Goal: Task Accomplishment & Management: Complete application form

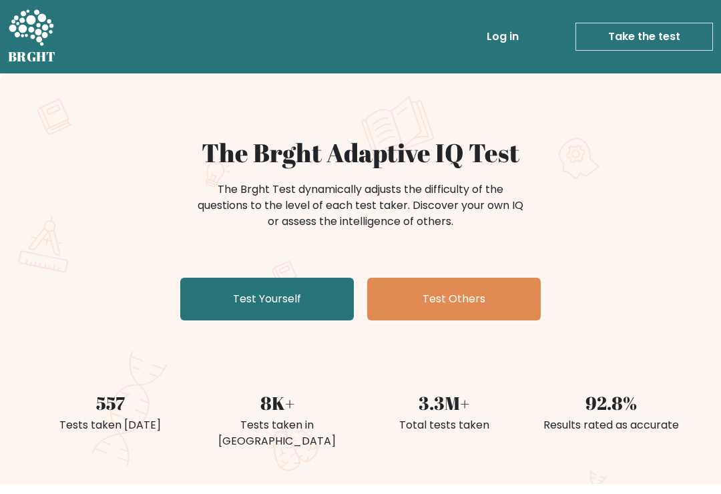
click at [316, 298] on link "Test Yourself" at bounding box center [267, 299] width 174 height 43
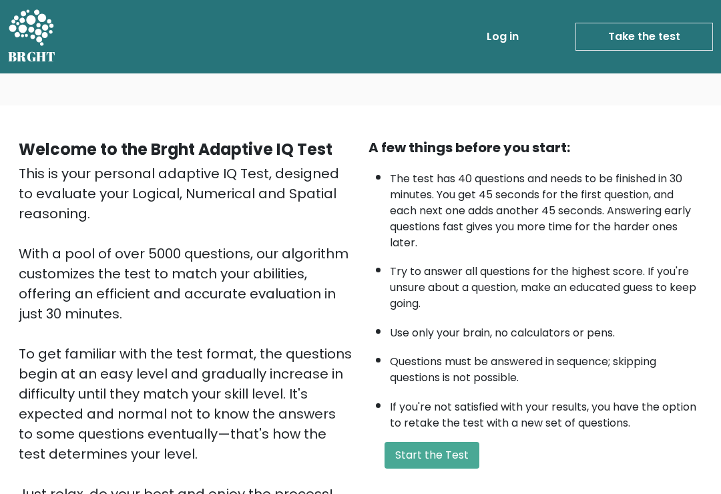
click at [457, 462] on button "Start the Test" at bounding box center [432, 455] width 95 height 27
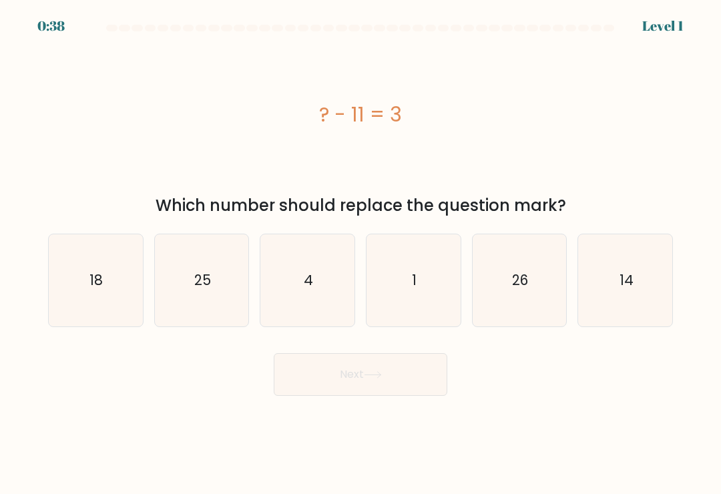
click at [628, 290] on text "14" at bounding box center [626, 279] width 14 height 19
click at [361, 254] on input "f. 14" at bounding box center [361, 250] width 1 height 7
radio input "true"
click at [415, 384] on button "Next" at bounding box center [361, 374] width 174 height 43
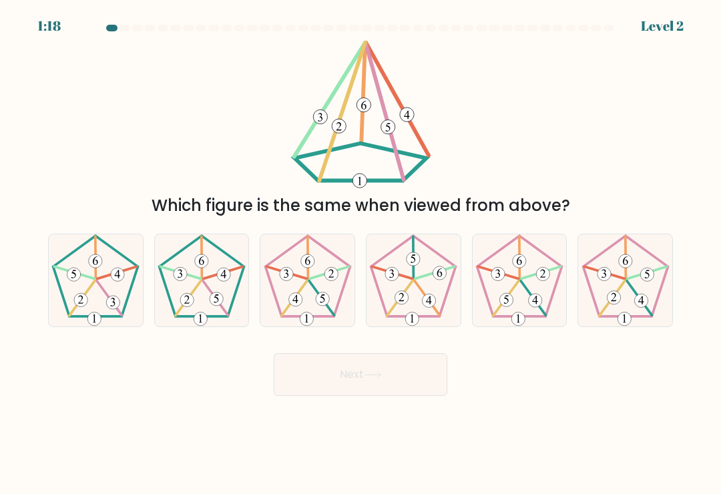
click at [212, 300] on 153 at bounding box center [216, 298] width 13 height 13
click at [361, 254] on input "b." at bounding box center [361, 250] width 1 height 7
radio input "true"
click at [342, 373] on button "Next" at bounding box center [361, 374] width 174 height 43
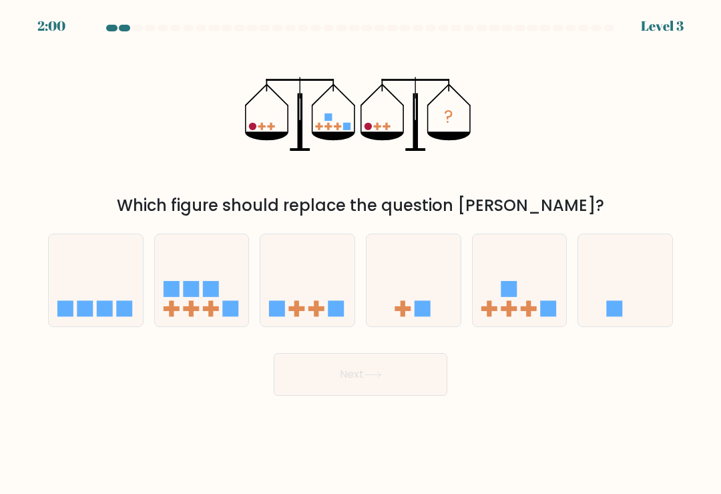
click at [527, 284] on icon at bounding box center [520, 281] width 94 height 78
click at [361, 254] on input "e." at bounding box center [361, 250] width 1 height 7
radio input "true"
click at [398, 379] on button "Next" at bounding box center [361, 374] width 174 height 43
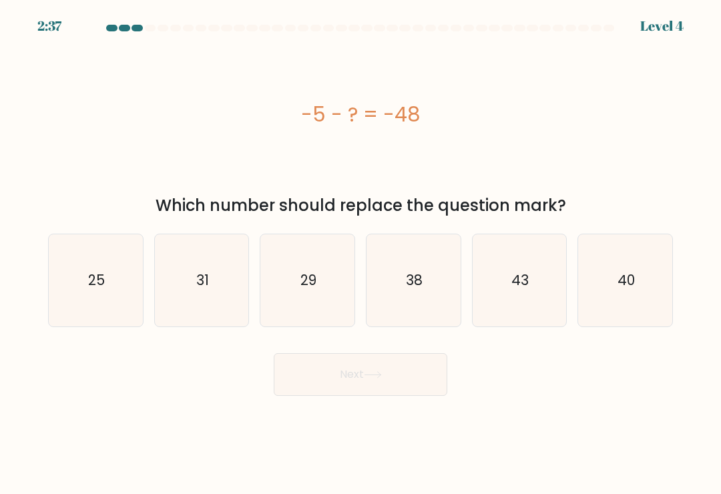
click at [419, 290] on text "38" at bounding box center [414, 279] width 17 height 19
click at [361, 254] on input "d. 38" at bounding box center [361, 250] width 1 height 7
radio input "true"
click at [416, 388] on button "Next" at bounding box center [361, 374] width 174 height 43
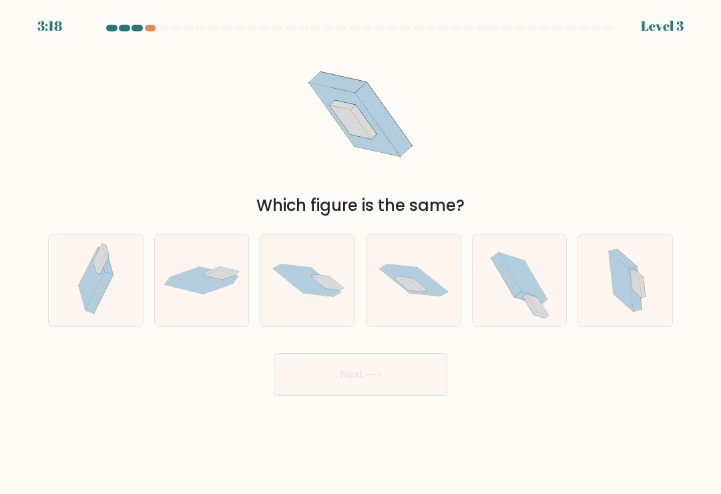
click at [428, 292] on icon at bounding box center [428, 282] width 37 height 29
click at [361, 254] on input "d." at bounding box center [361, 250] width 1 height 7
radio input "true"
click at [409, 376] on button "Next" at bounding box center [361, 374] width 174 height 43
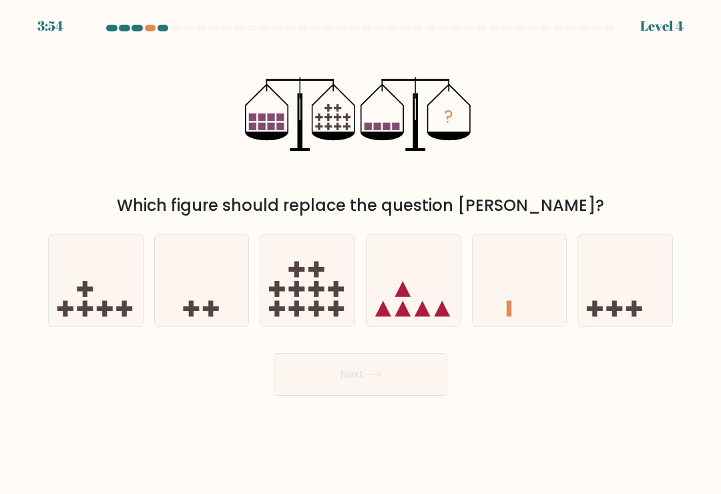
click at [108, 266] on icon at bounding box center [96, 281] width 94 height 78
click at [361, 254] on input "a." at bounding box center [361, 250] width 1 height 7
radio input "true"
click at [373, 379] on icon at bounding box center [373, 374] width 18 height 7
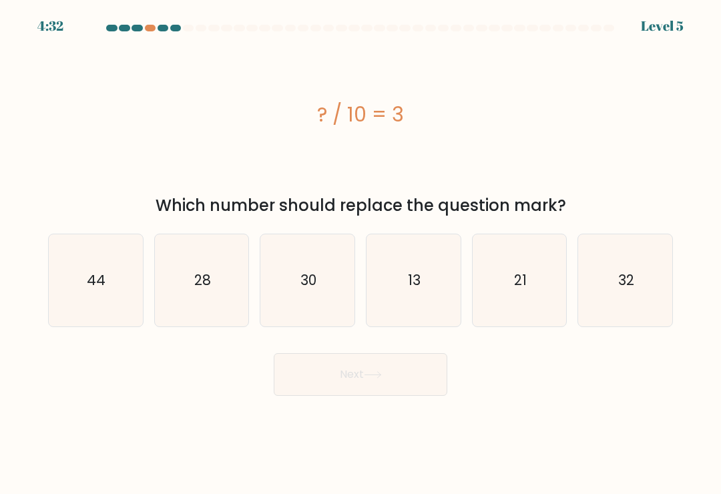
click at [102, 268] on icon "44" at bounding box center [95, 280] width 92 height 92
click at [361, 254] on input "a. 44" at bounding box center [361, 250] width 1 height 7
radio input "true"
click at [359, 396] on button "Next" at bounding box center [361, 374] width 174 height 43
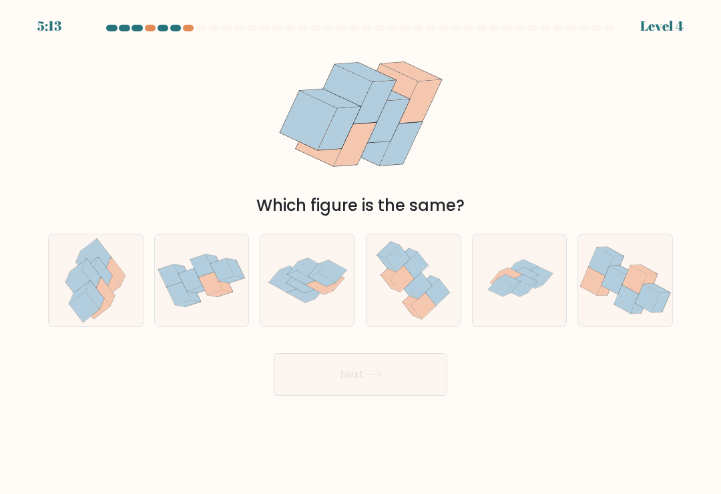
click at [627, 291] on icon at bounding box center [634, 280] width 25 height 28
click at [361, 254] on input "f." at bounding box center [361, 250] width 1 height 7
radio input "true"
click at [401, 374] on button "Next" at bounding box center [361, 374] width 174 height 43
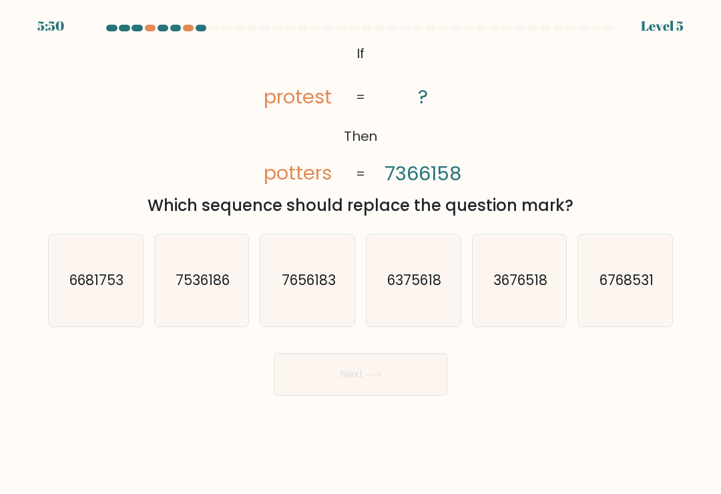
click at [214, 290] on text "7536186" at bounding box center [203, 279] width 54 height 19
click at [361, 254] on input "b. 7536186" at bounding box center [361, 250] width 1 height 7
radio input "true"
click at [401, 383] on button "Next" at bounding box center [361, 374] width 174 height 43
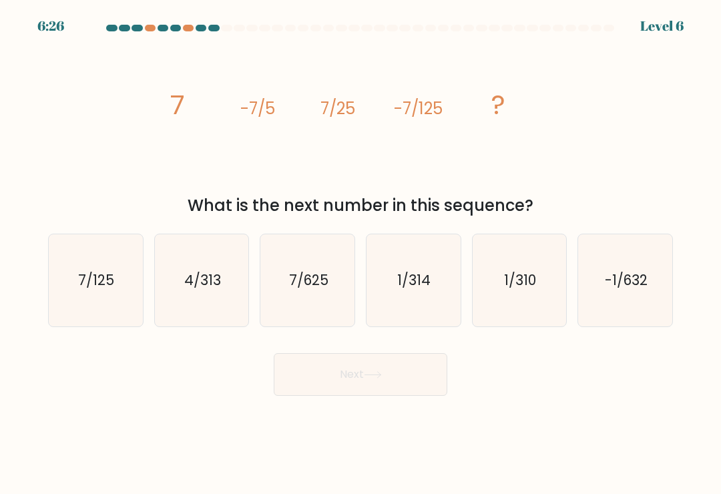
click at [421, 306] on icon "1/314" at bounding box center [413, 280] width 92 height 92
click at [361, 254] on input "d. 1/314" at bounding box center [361, 250] width 1 height 7
radio input "true"
click at [197, 288] on text "4/313" at bounding box center [202, 279] width 37 height 19
click at [361, 254] on input "b. 4/313" at bounding box center [361, 250] width 1 height 7
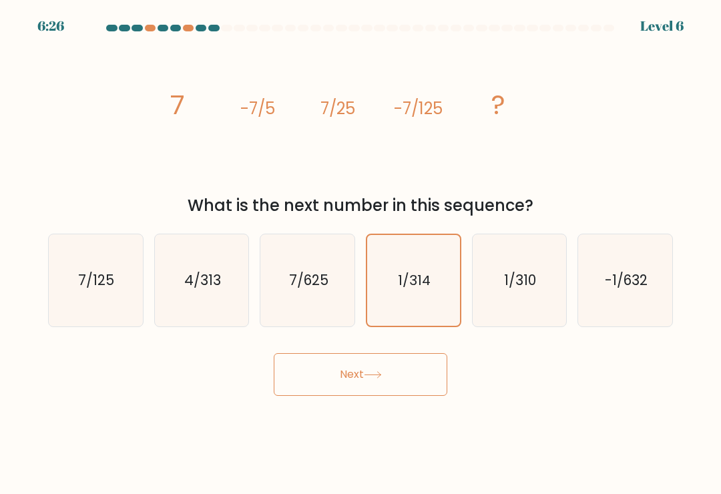
radio input "true"
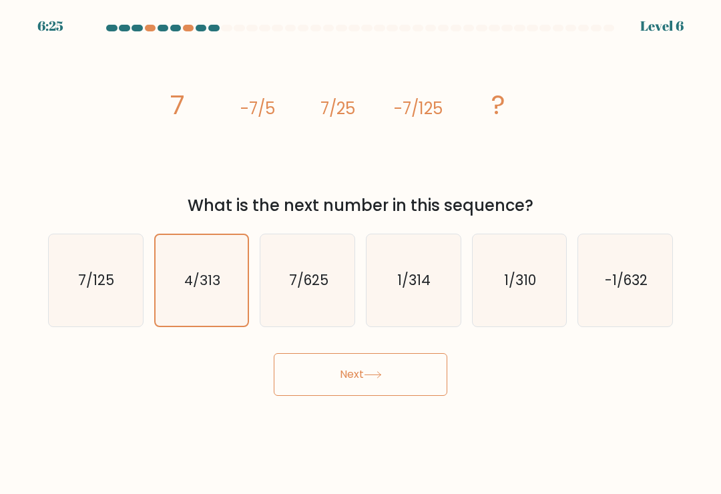
click at [337, 366] on button "Next" at bounding box center [361, 374] width 174 height 43
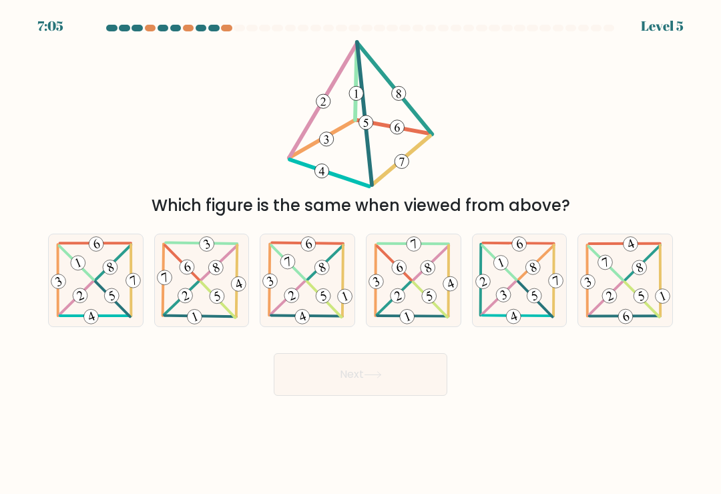
click at [527, 293] on icon at bounding box center [519, 280] width 92 height 92
click at [361, 254] on input "e." at bounding box center [361, 250] width 1 height 7
radio input "true"
click at [399, 367] on button "Next" at bounding box center [361, 374] width 174 height 43
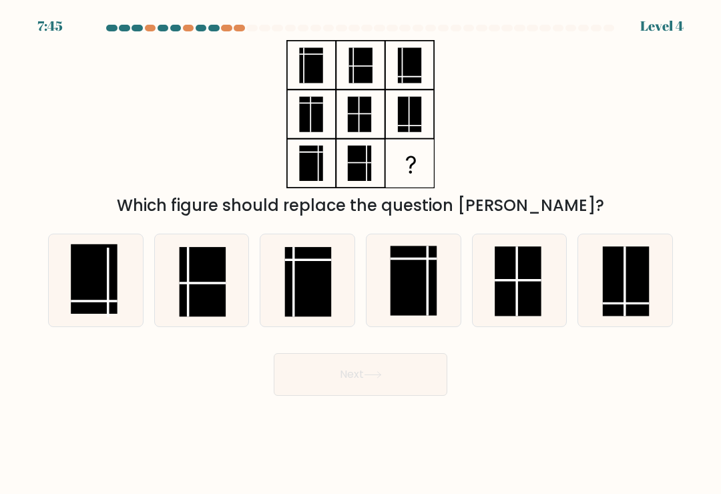
click at [116, 294] on rect at bounding box center [94, 278] width 46 height 69
click at [361, 254] on input "a." at bounding box center [361, 250] width 1 height 7
radio input "true"
click at [383, 396] on button "Next" at bounding box center [361, 374] width 174 height 43
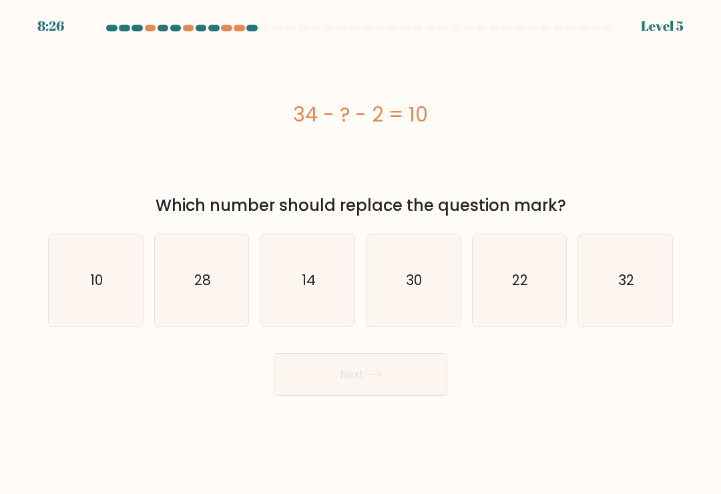
click at [622, 259] on icon "32" at bounding box center [626, 280] width 92 height 92
click at [361, 254] on input "f. 32" at bounding box center [361, 250] width 1 height 7
radio input "true"
click at [413, 359] on button "Next" at bounding box center [361, 374] width 174 height 43
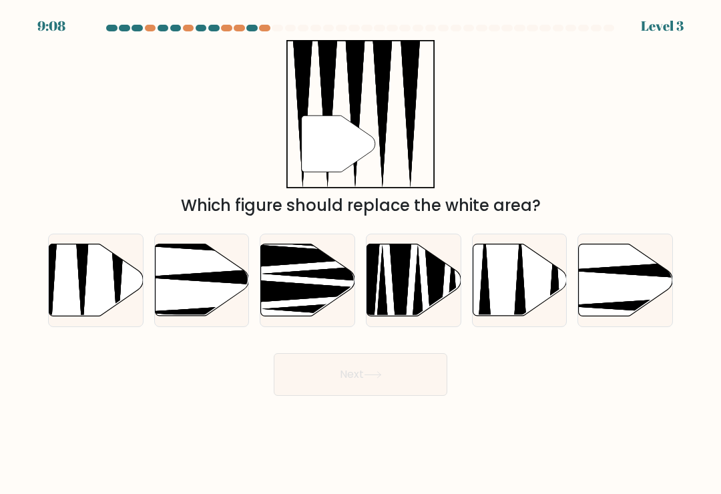
click at [92, 284] on icon at bounding box center [96, 280] width 94 height 72
click at [361, 254] on input "a." at bounding box center [361, 250] width 1 height 7
radio input "true"
click at [351, 375] on button "Next" at bounding box center [361, 374] width 174 height 43
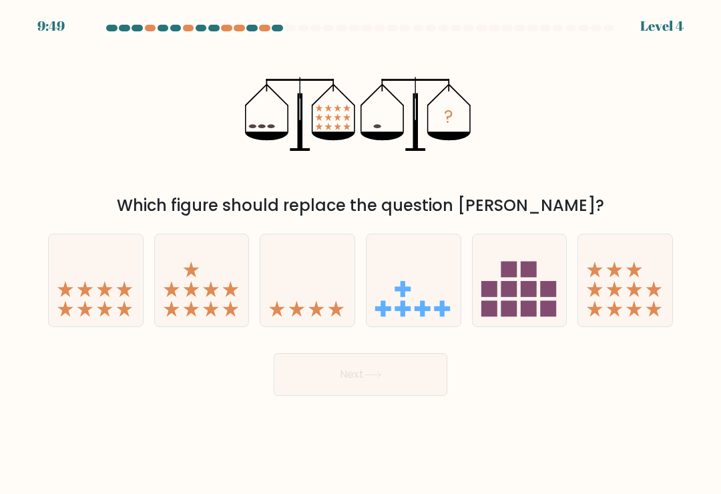
click at [308, 300] on icon at bounding box center [307, 281] width 94 height 78
click at [361, 254] on input "c." at bounding box center [361, 250] width 1 height 7
radio input "true"
click at [381, 371] on button "Next" at bounding box center [361, 374] width 174 height 43
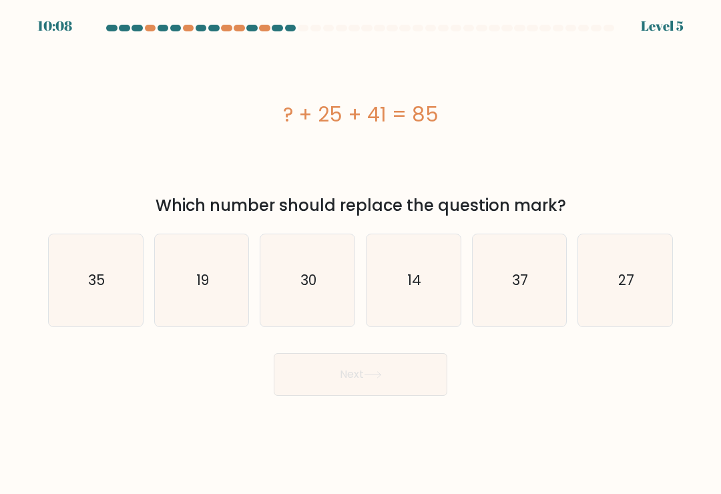
click at [622, 289] on text "27" at bounding box center [626, 279] width 16 height 19
click at [361, 254] on input "f. 27" at bounding box center [361, 250] width 1 height 7
radio input "true"
click at [441, 383] on button "Next" at bounding box center [361, 374] width 174 height 43
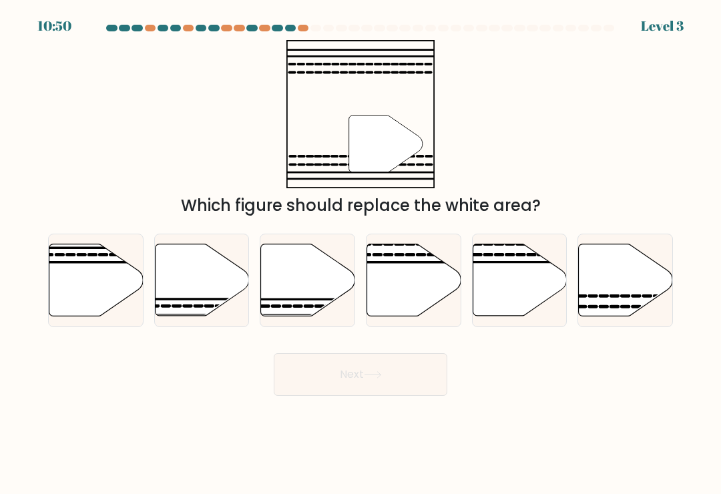
click at [219, 307] on icon at bounding box center [202, 280] width 94 height 72
click at [361, 254] on input "b." at bounding box center [361, 250] width 1 height 7
radio input "true"
click at [630, 286] on icon at bounding box center [626, 280] width 94 height 72
click at [361, 254] on input "f." at bounding box center [361, 250] width 1 height 7
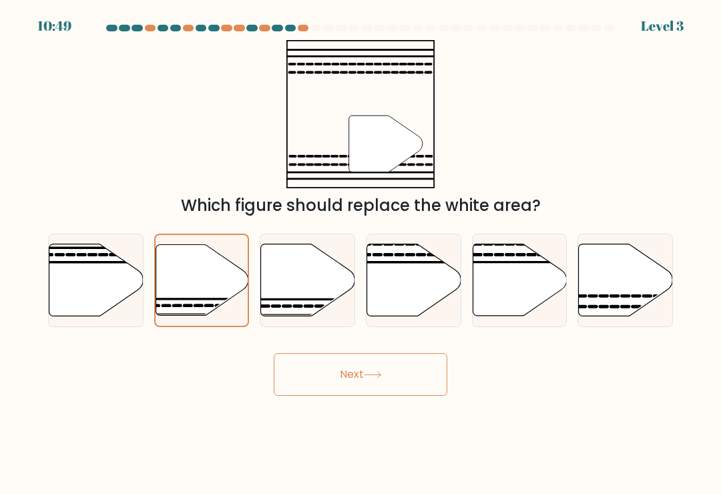
radio input "true"
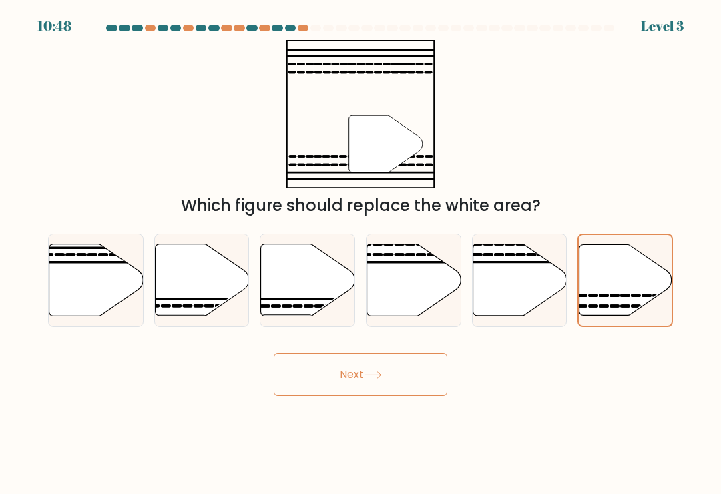
click at [406, 373] on button "Next" at bounding box center [361, 374] width 174 height 43
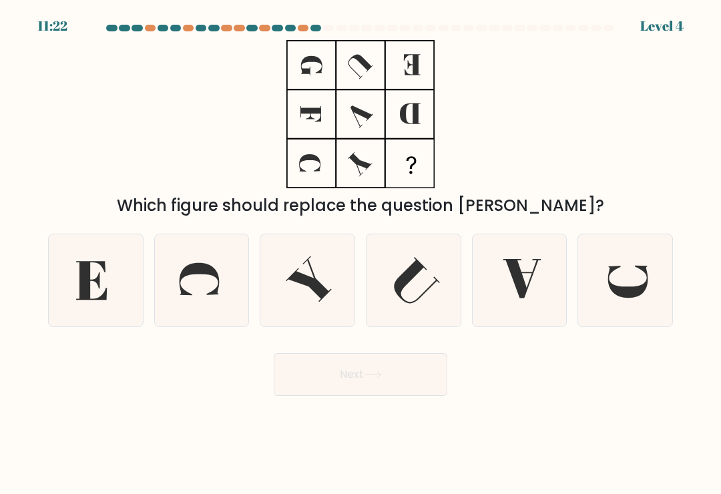
click at [604, 306] on icon at bounding box center [626, 280] width 92 height 92
click at [361, 254] on input "f." at bounding box center [361, 250] width 1 height 7
radio input "true"
click at [409, 298] on icon at bounding box center [413, 280] width 92 height 92
click at [361, 254] on input "d." at bounding box center [361, 250] width 1 height 7
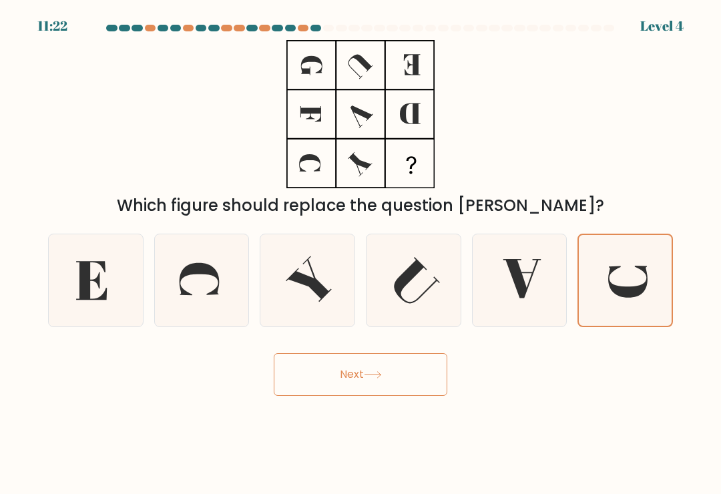
radio input "true"
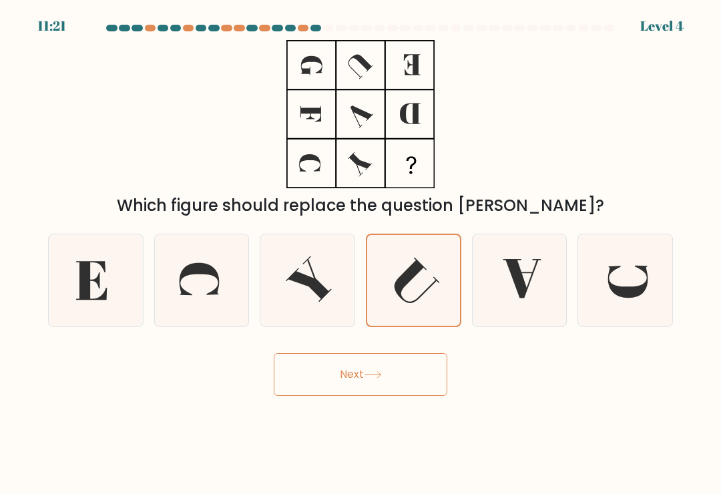
click at [312, 300] on icon at bounding box center [308, 280] width 92 height 92
click at [361, 254] on input "c." at bounding box center [361, 250] width 1 height 7
radio input "true"
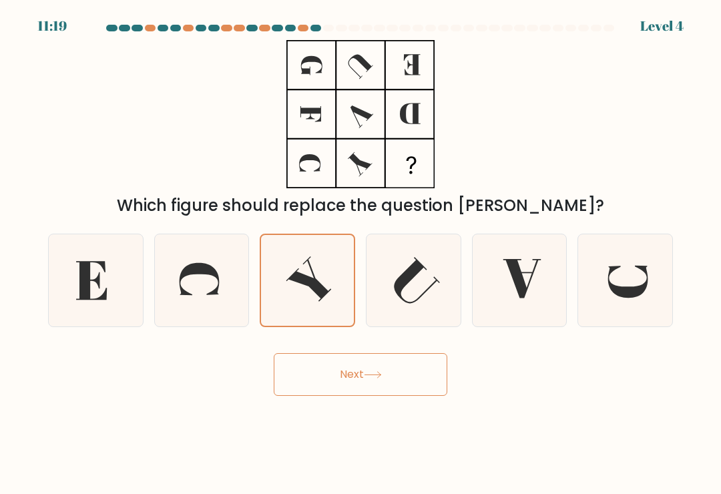
click at [228, 304] on icon at bounding box center [202, 280] width 92 height 92
click at [361, 254] on input "b." at bounding box center [361, 250] width 1 height 7
radio input "true"
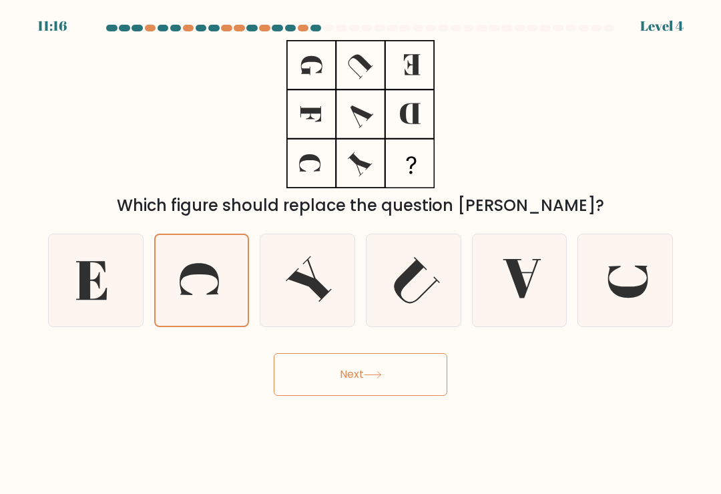
click at [417, 361] on button "Next" at bounding box center [361, 374] width 174 height 43
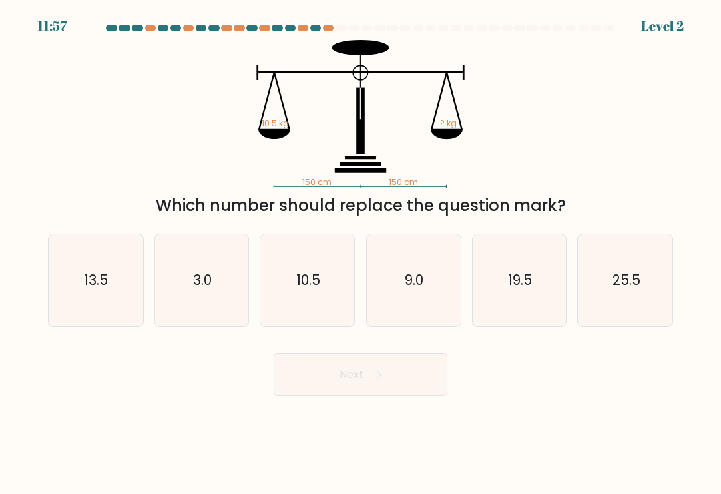
click at [318, 302] on icon "10.5" at bounding box center [308, 280] width 92 height 92
click at [361, 254] on input "c. 10.5" at bounding box center [361, 250] width 1 height 7
radio input "true"
click at [415, 381] on button "Next" at bounding box center [361, 374] width 174 height 43
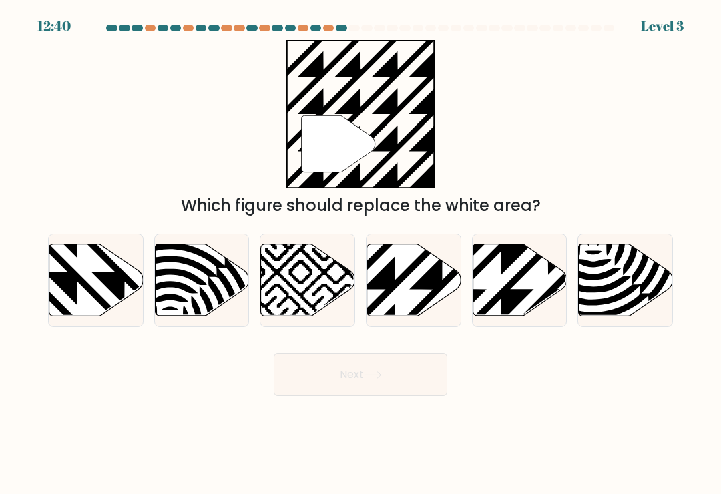
click at [423, 306] on icon at bounding box center [443, 243] width 190 height 190
click at [361, 254] on input "d." at bounding box center [361, 250] width 1 height 7
radio input "true"
click at [407, 375] on button "Next" at bounding box center [361, 374] width 174 height 43
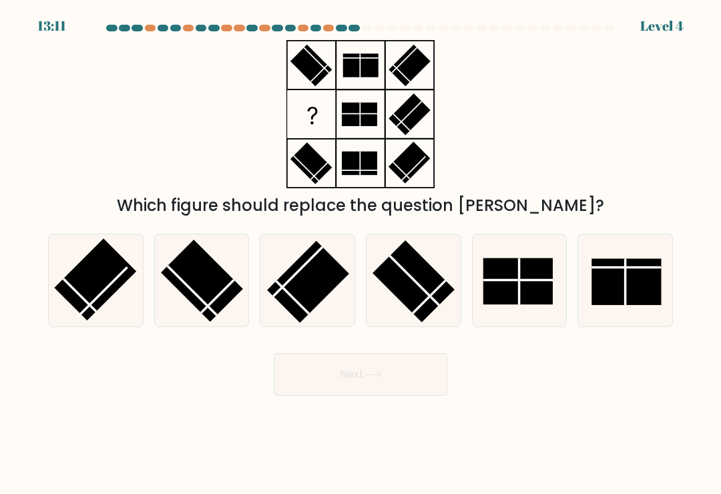
click at [626, 300] on rect at bounding box center [626, 281] width 69 height 46
click at [361, 254] on input "f." at bounding box center [361, 250] width 1 height 7
radio input "true"
click at [408, 356] on div "Next" at bounding box center [360, 369] width 641 height 53
click at [407, 367] on button "Next" at bounding box center [361, 374] width 174 height 43
